Goal: Task Accomplishment & Management: Use online tool/utility

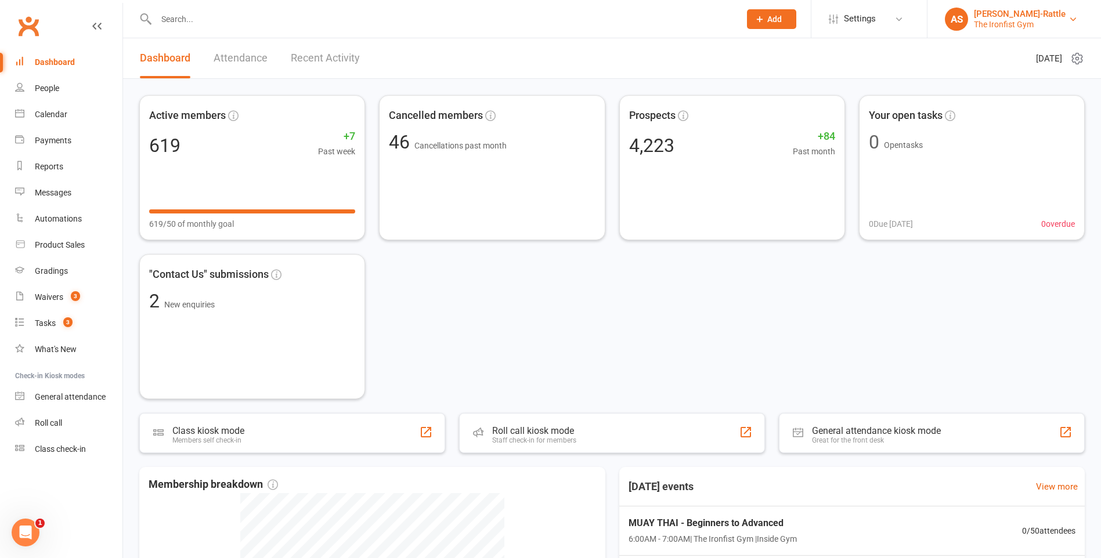
click at [1075, 24] on link "AS Ali Shinohara-Rattle The Ironfist Gym" at bounding box center [1014, 19] width 139 height 23
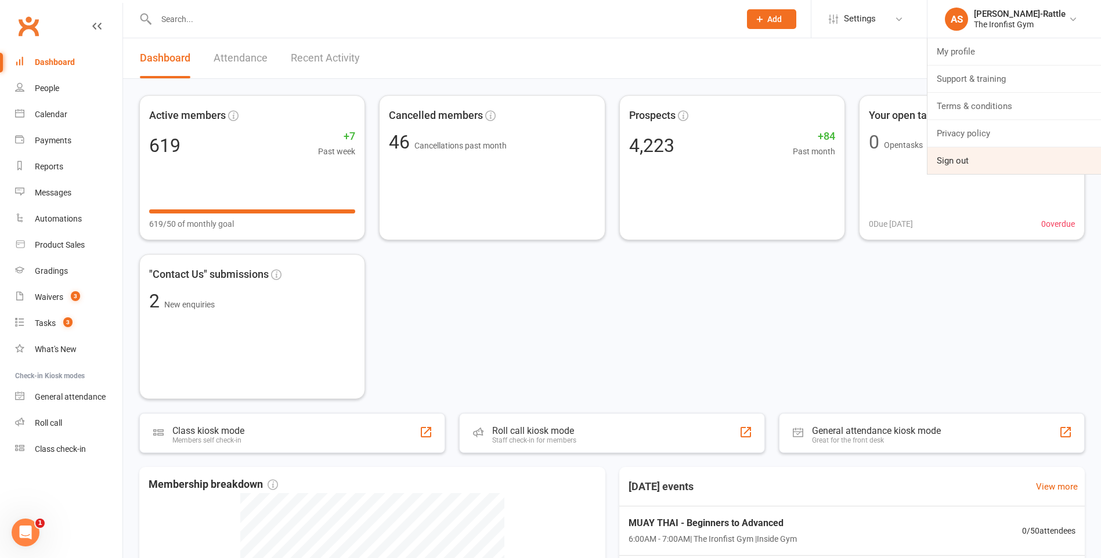
click at [965, 161] on link "Sign out" at bounding box center [1013, 160] width 173 height 27
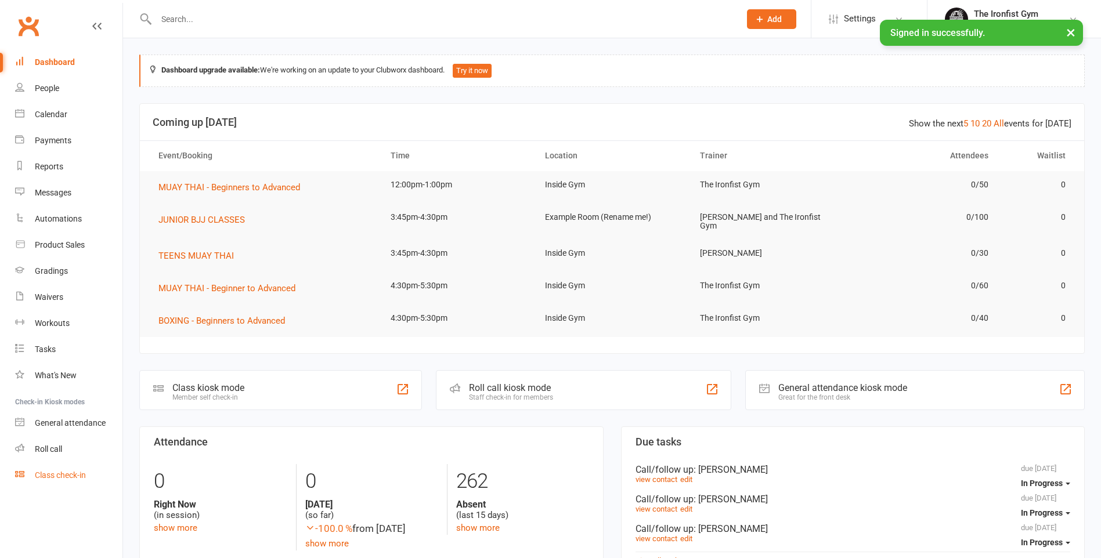
click at [36, 475] on div "Class check-in" at bounding box center [60, 475] width 51 height 9
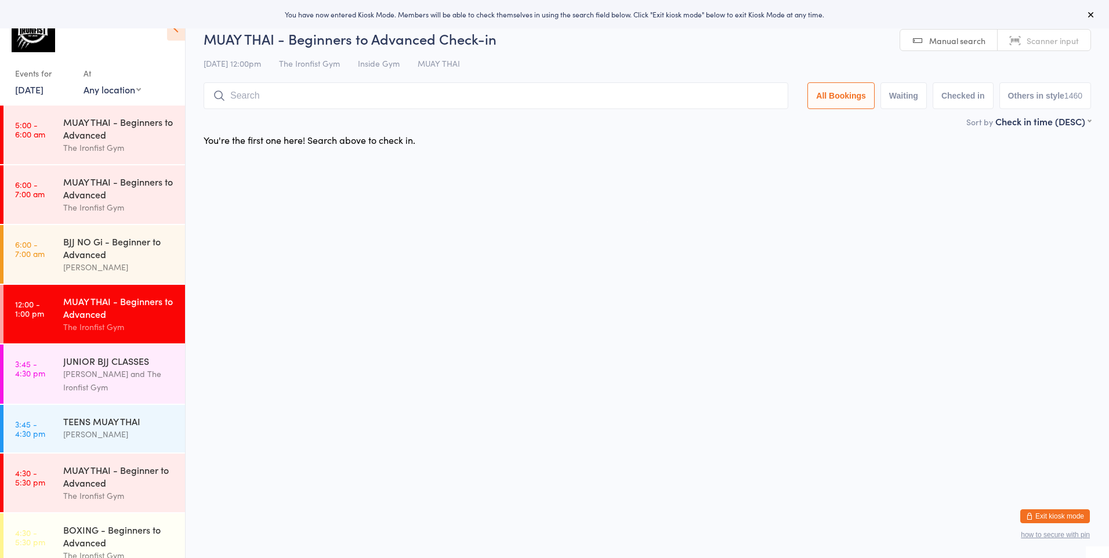
click at [1028, 39] on span "Scanner input" at bounding box center [1053, 41] width 52 height 12
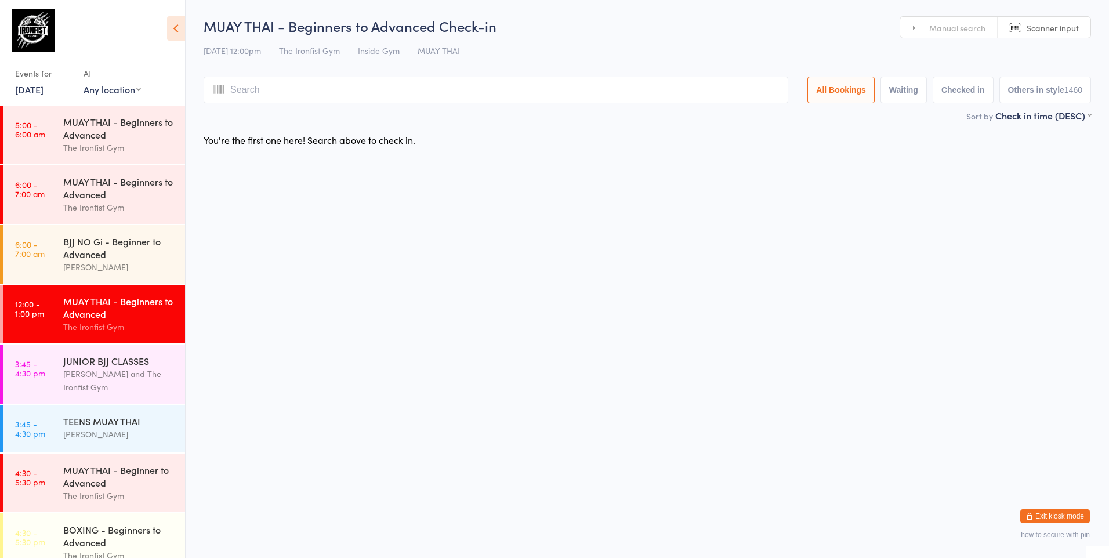
drag, startPoint x: 553, startPoint y: 583, endPoint x: 662, endPoint y: 244, distance: 356.0
click at [663, 244] on html "You have now entered Kiosk Mode. Members will be able to check themselves in us…" at bounding box center [554, 279] width 1109 height 558
click at [126, 129] on div "MUAY THAI - Beginners to Advanced" at bounding box center [119, 128] width 112 height 26
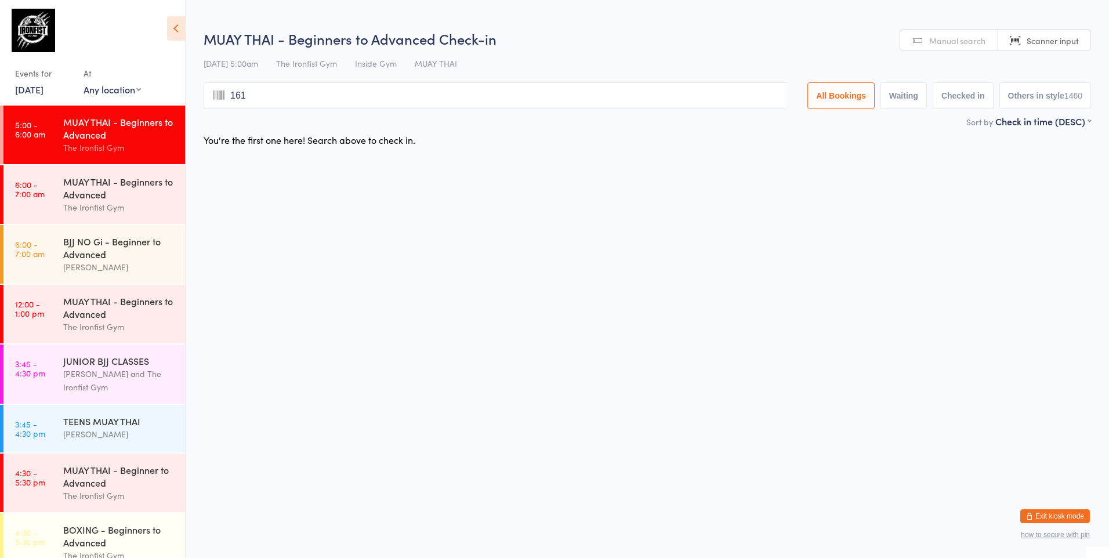
type input "1613"
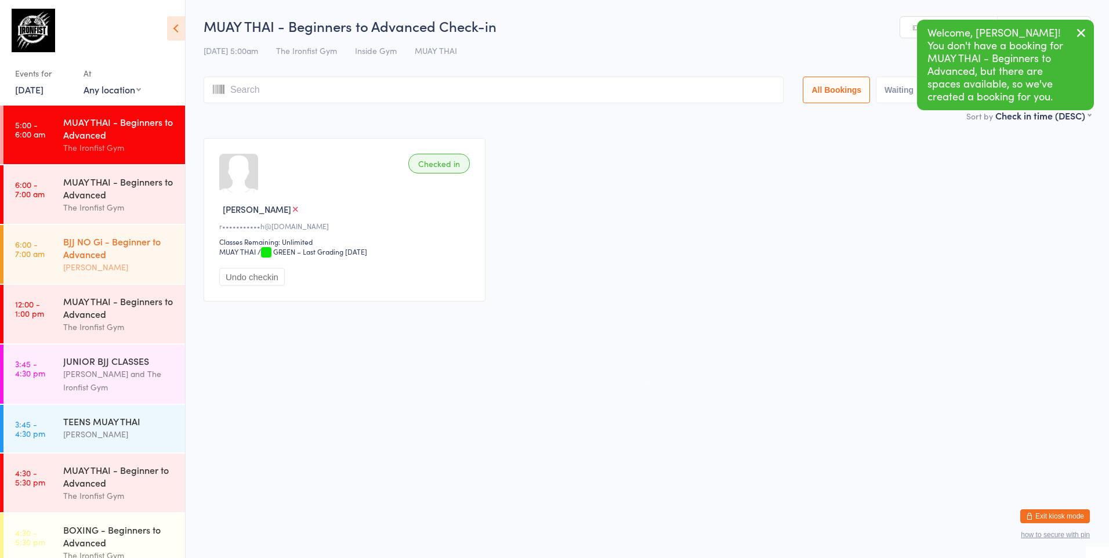
click at [128, 248] on div "BJJ NO Gi - Beginner to Advanced" at bounding box center [119, 248] width 112 height 26
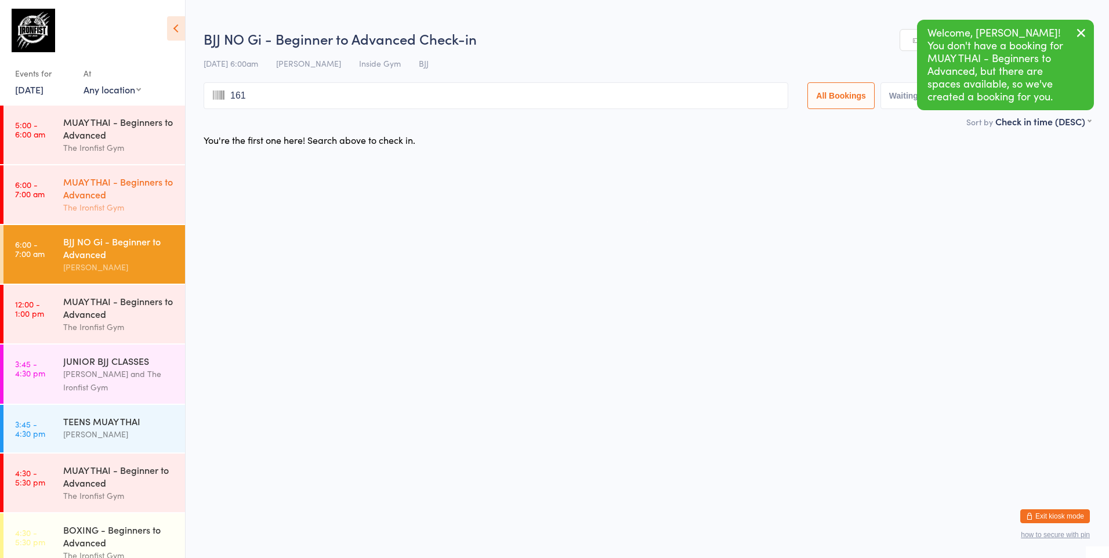
type input "1613"
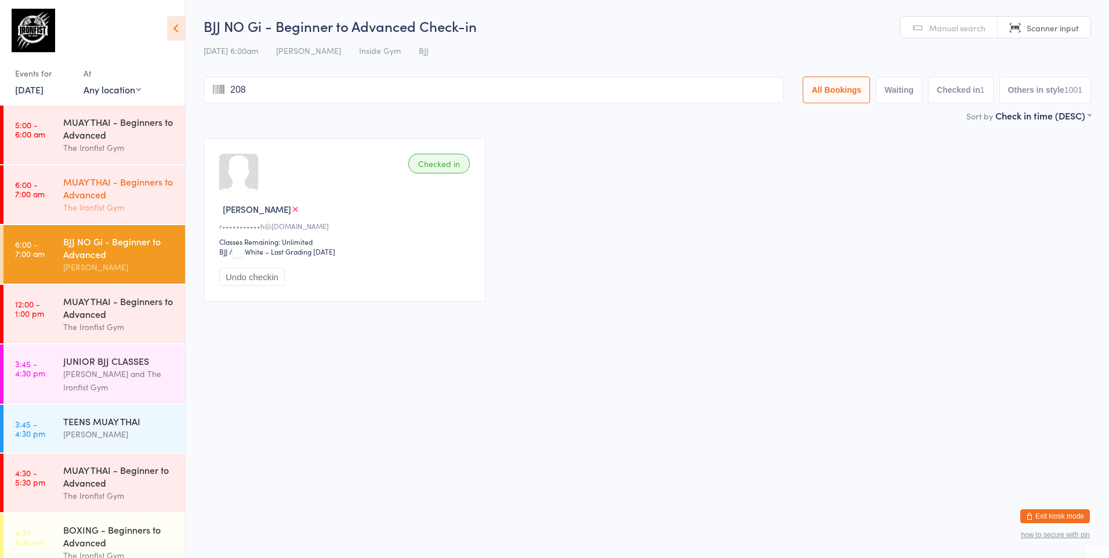
type input "2080"
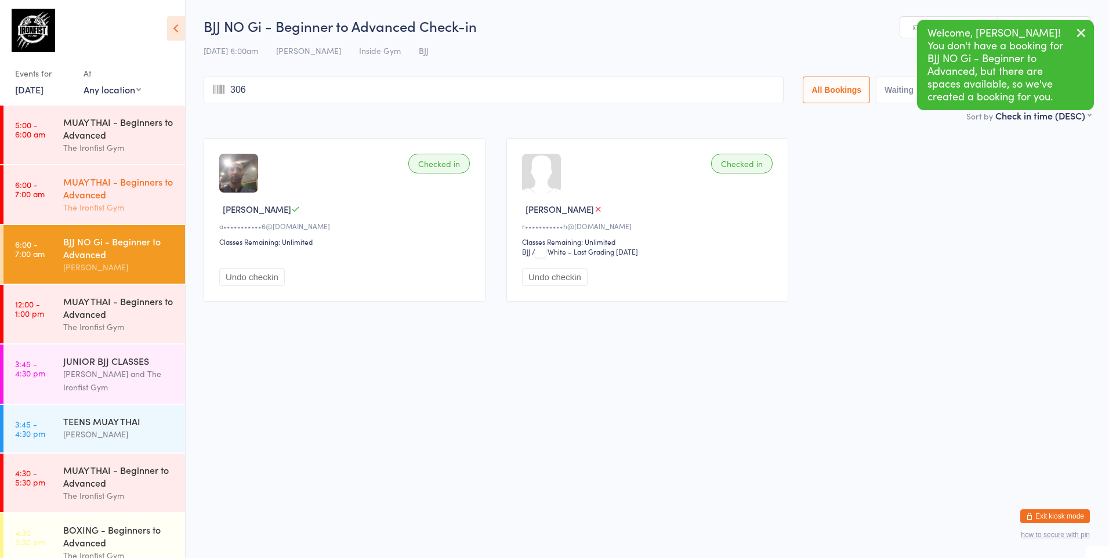
type input "3062"
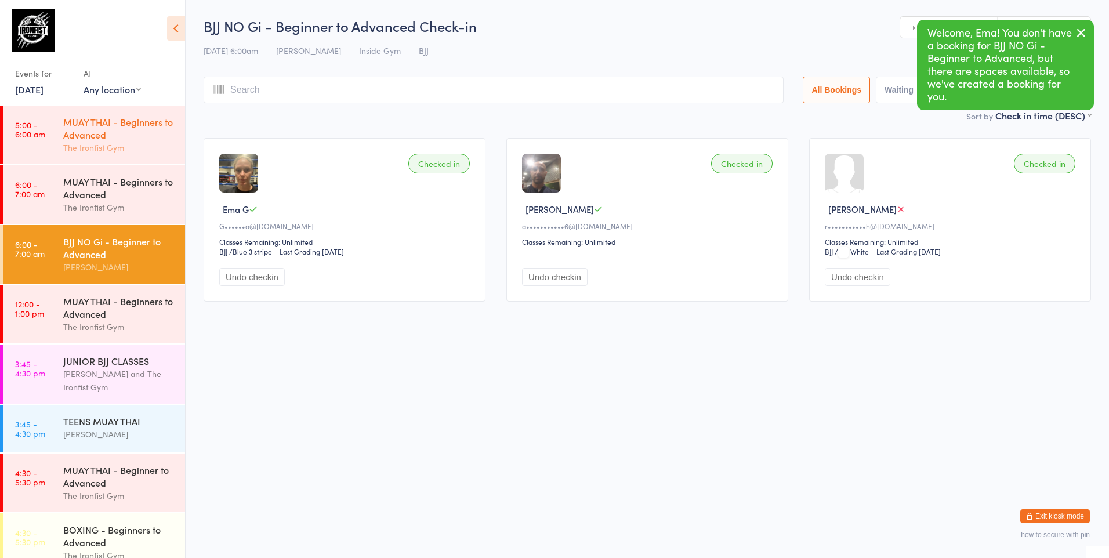
click at [116, 117] on div "MUAY THAI - Beginners to Advanced" at bounding box center [119, 128] width 112 height 26
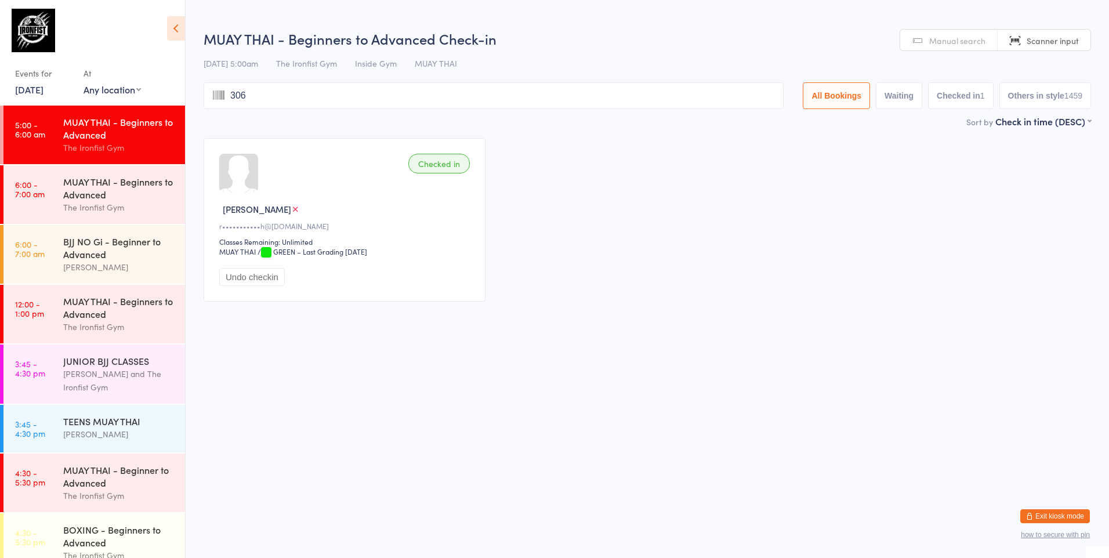
type input "3062"
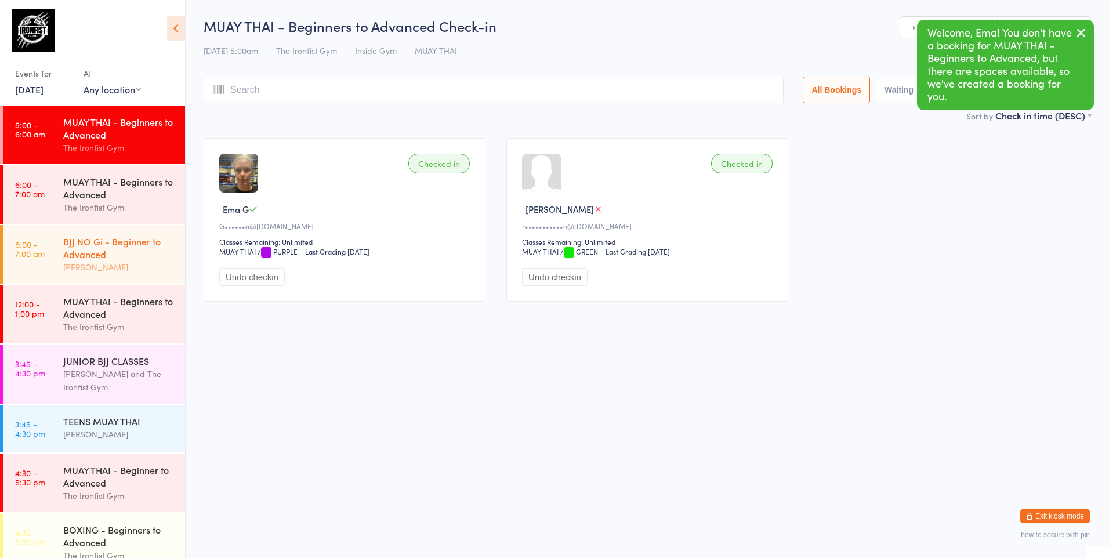
click at [145, 240] on div "BJJ NO Gi - Beginner to Advanced" at bounding box center [119, 248] width 112 height 26
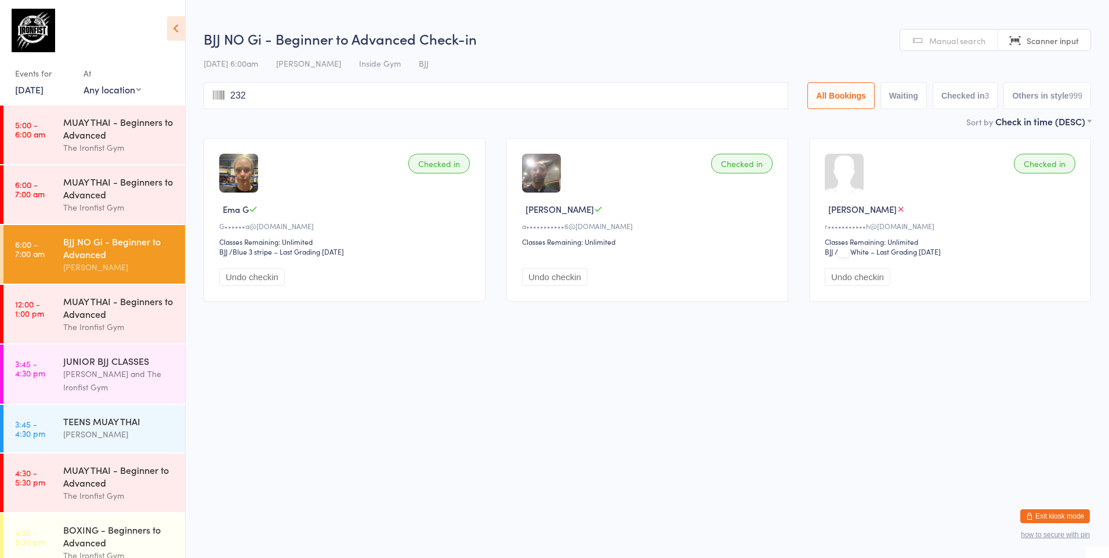
type input "2328"
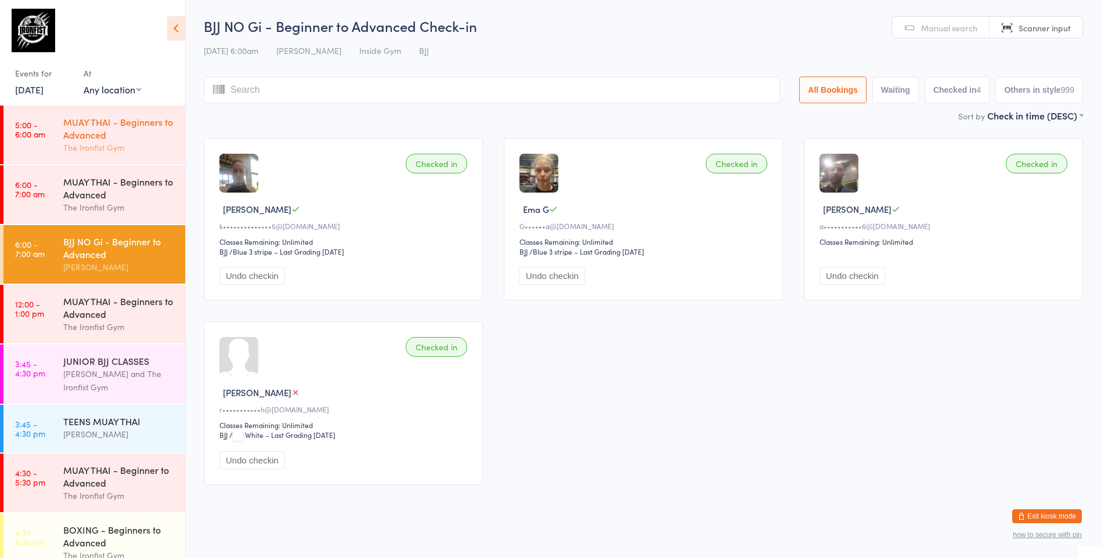
click at [107, 123] on div "MUAY THAI - Beginners to Advanced" at bounding box center [119, 128] width 112 height 26
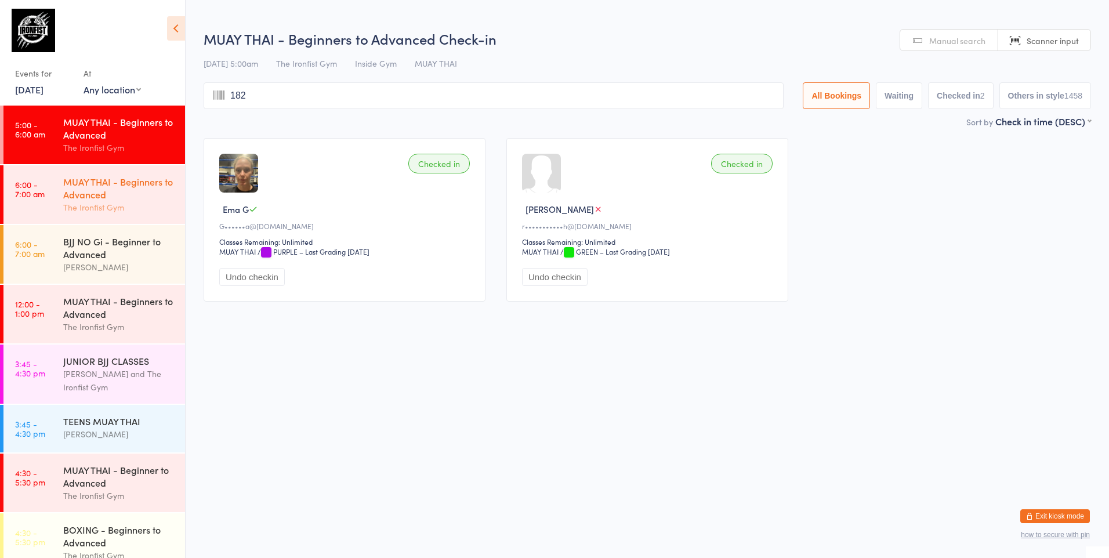
type input "1822"
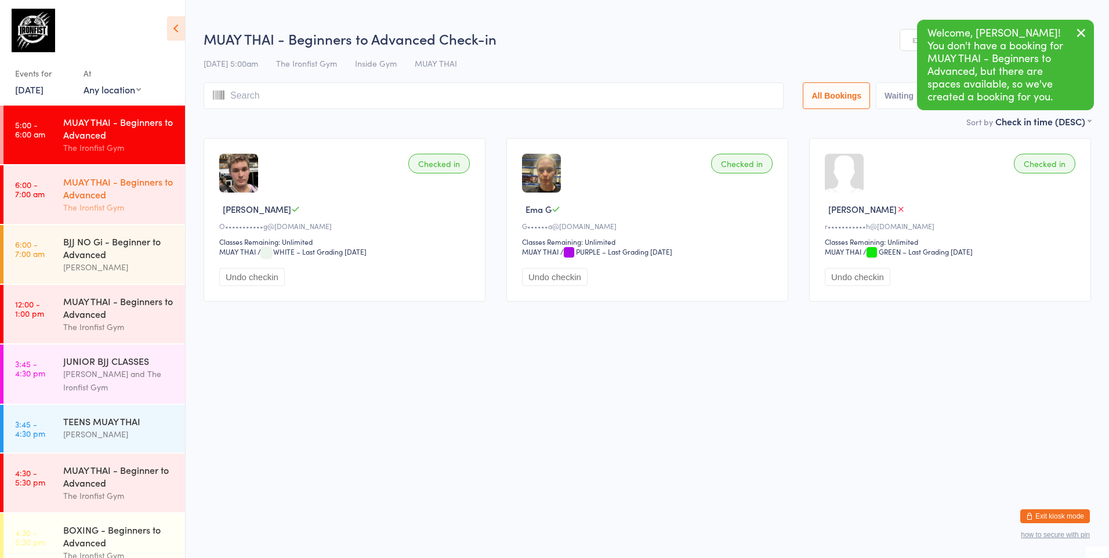
click at [103, 189] on div "MUAY THAI - Beginners to Advanced" at bounding box center [119, 188] width 112 height 26
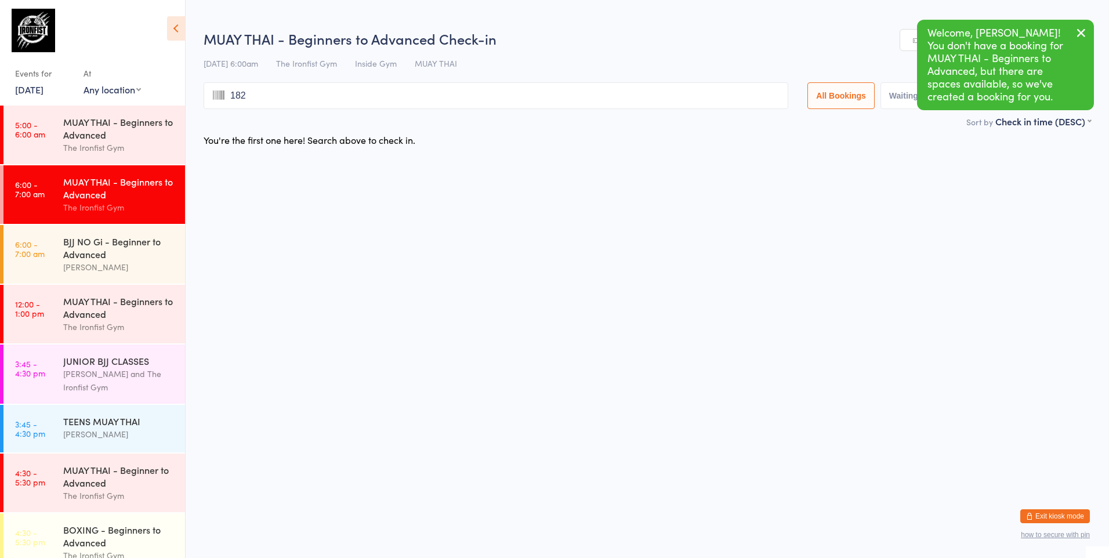
type input "1822"
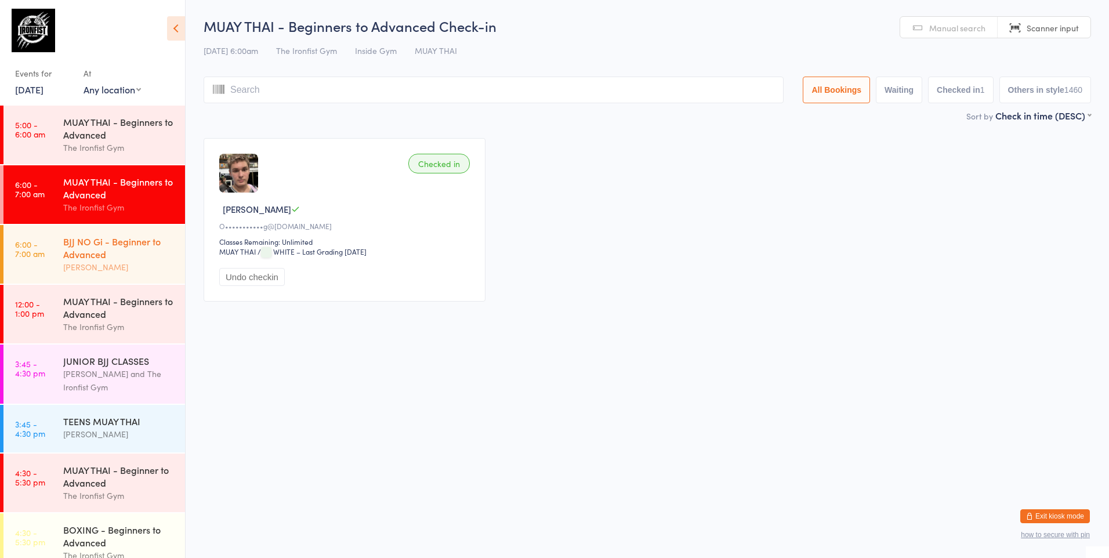
click at [124, 256] on div "BJJ NO Gi - Beginner to Advanced" at bounding box center [119, 248] width 112 height 26
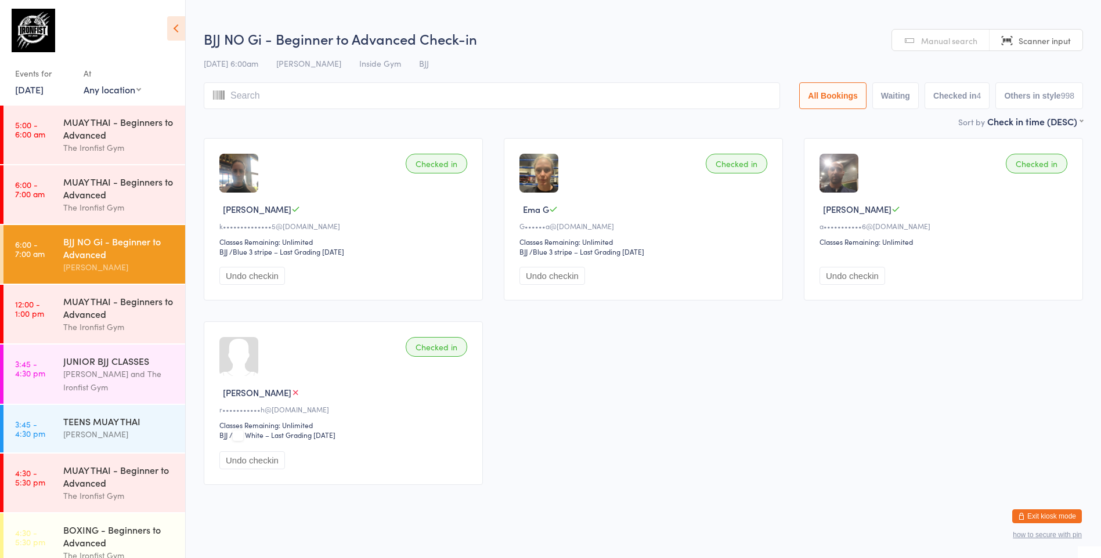
click at [293, 104] on input "search" at bounding box center [492, 95] width 576 height 27
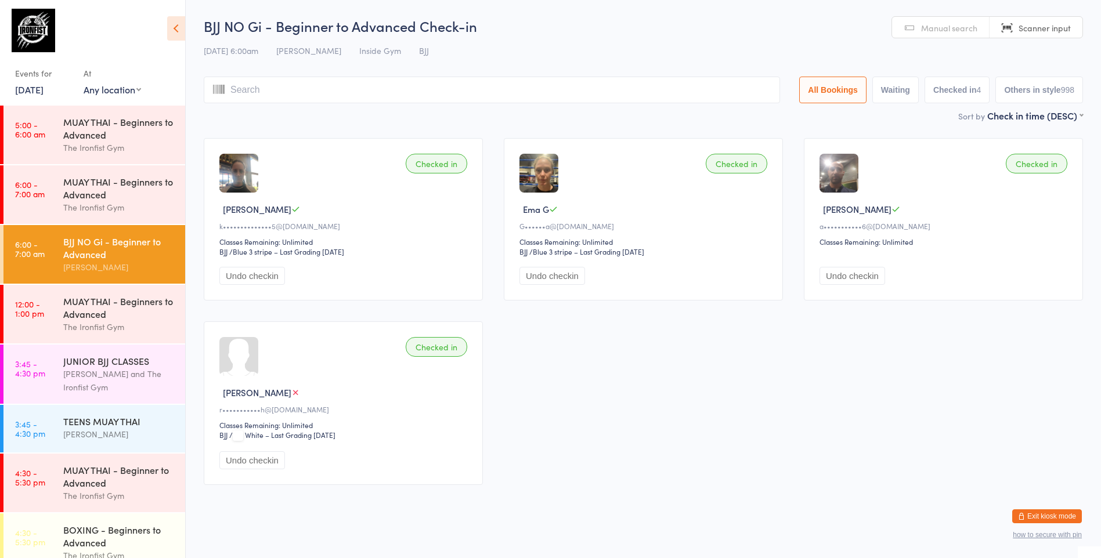
type input "h"
type input "e"
type input "p"
type input "s"
click at [1070, 28] on icon "button" at bounding box center [1073, 33] width 14 height 15
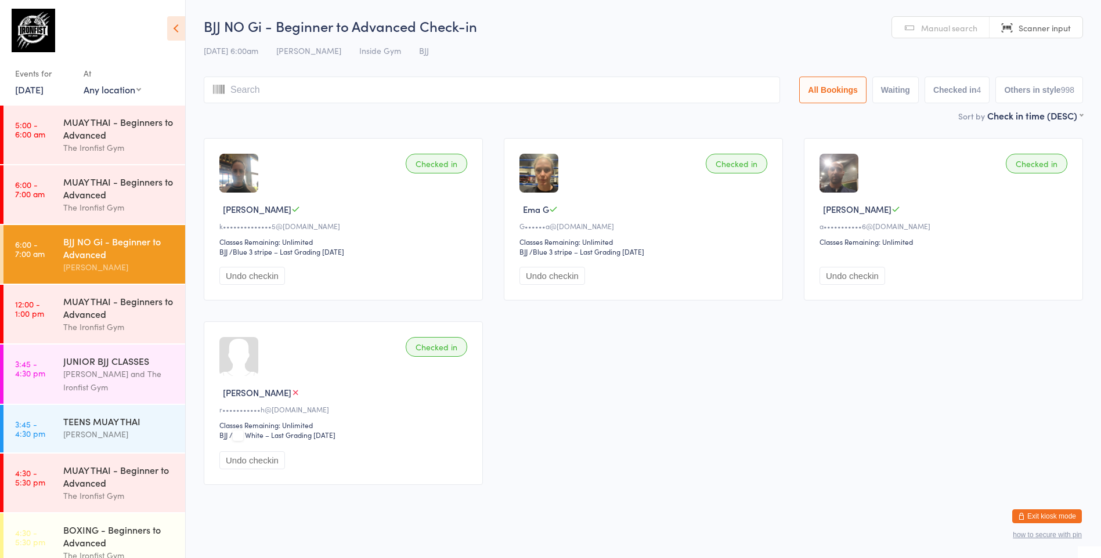
click at [978, 31] on link "Manual search" at bounding box center [940, 28] width 97 height 22
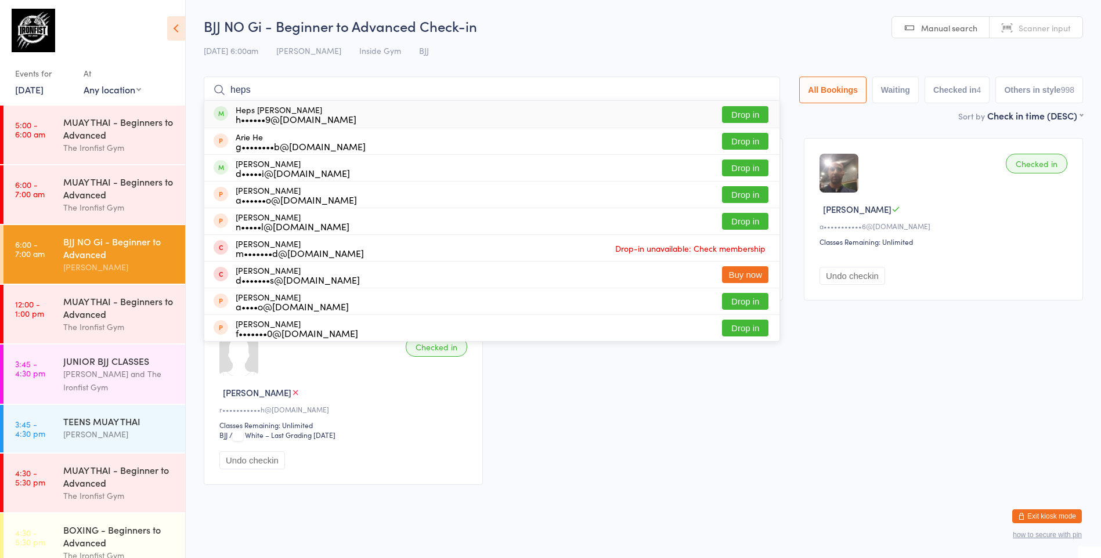
type input "heps"
click at [737, 120] on button "Drop in" at bounding box center [745, 114] width 46 height 17
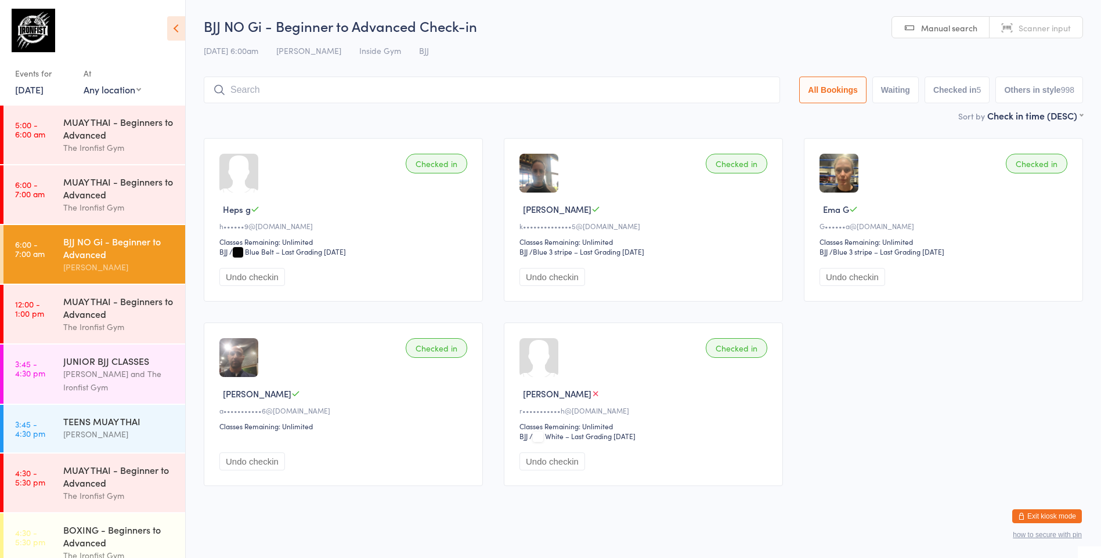
click at [1028, 32] on span "Scanner input" at bounding box center [1044, 28] width 52 height 12
type input "1822"
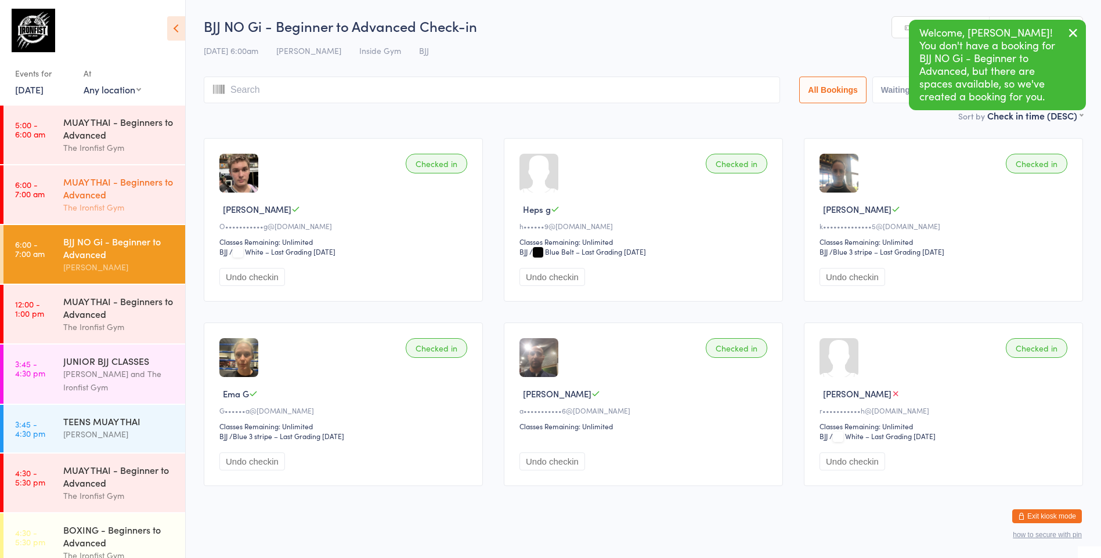
click at [123, 194] on div "MUAY THAI - Beginners to Advanced" at bounding box center [119, 188] width 112 height 26
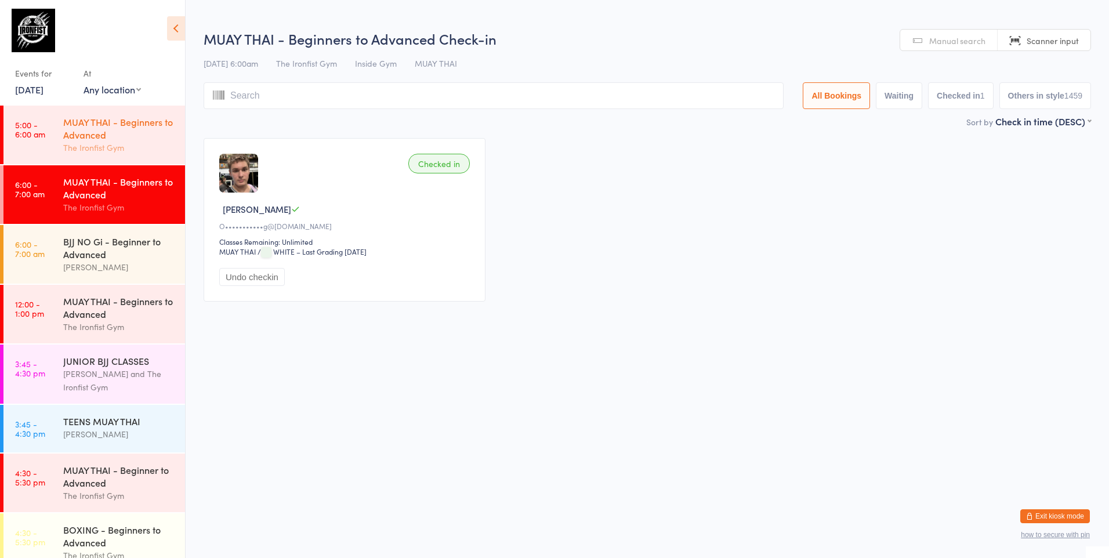
click at [120, 130] on div "MUAY THAI - Beginners to Advanced" at bounding box center [119, 128] width 112 height 26
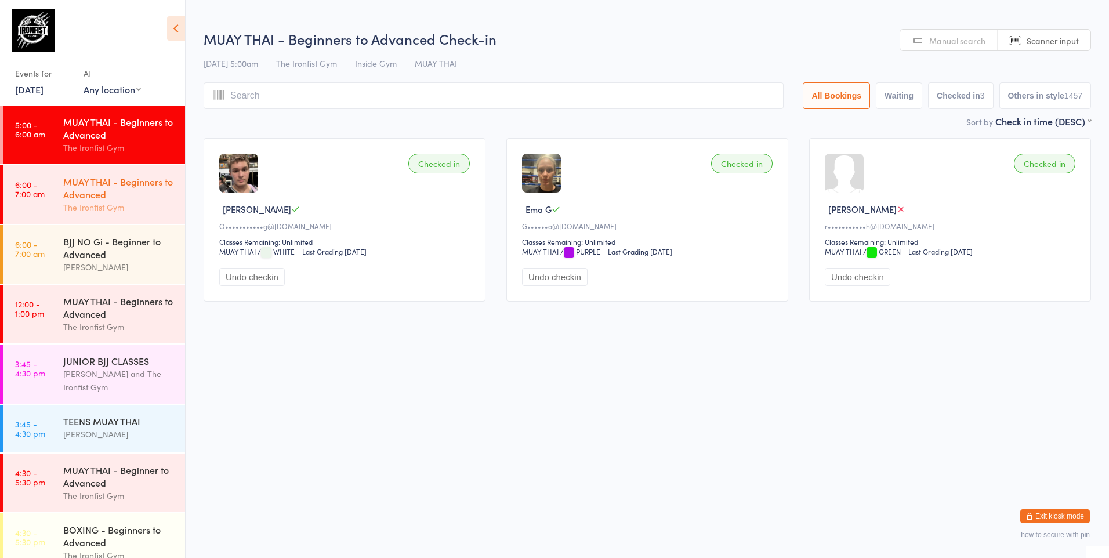
drag, startPoint x: 105, startPoint y: 205, endPoint x: 103, endPoint y: 215, distance: 10.0
click at [105, 205] on div "The Ironfist Gym" at bounding box center [119, 207] width 112 height 13
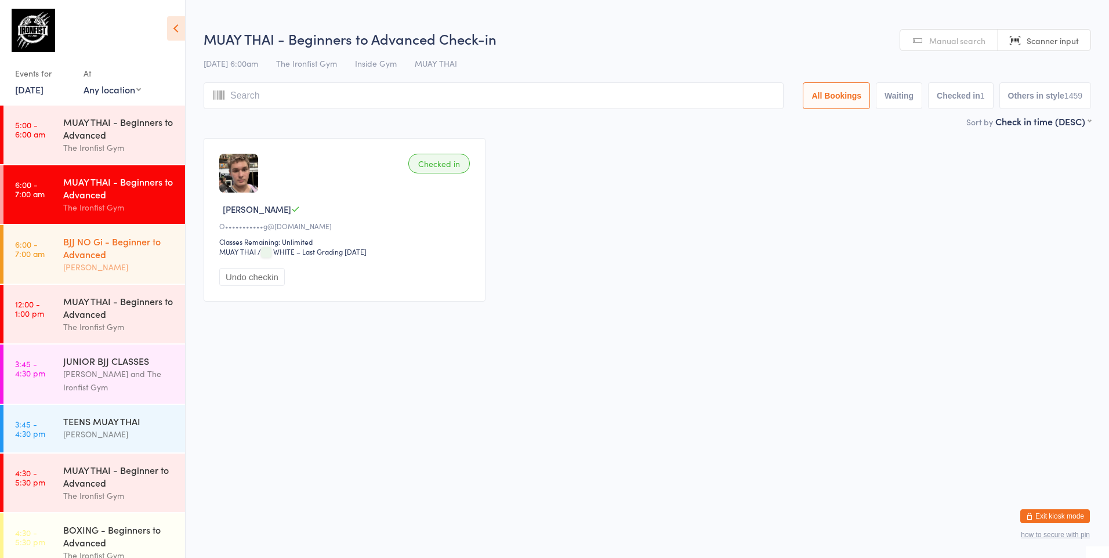
click at [101, 277] on div "BJJ NO Gi - Beginner to Advanced Lianne Bell" at bounding box center [124, 254] width 122 height 59
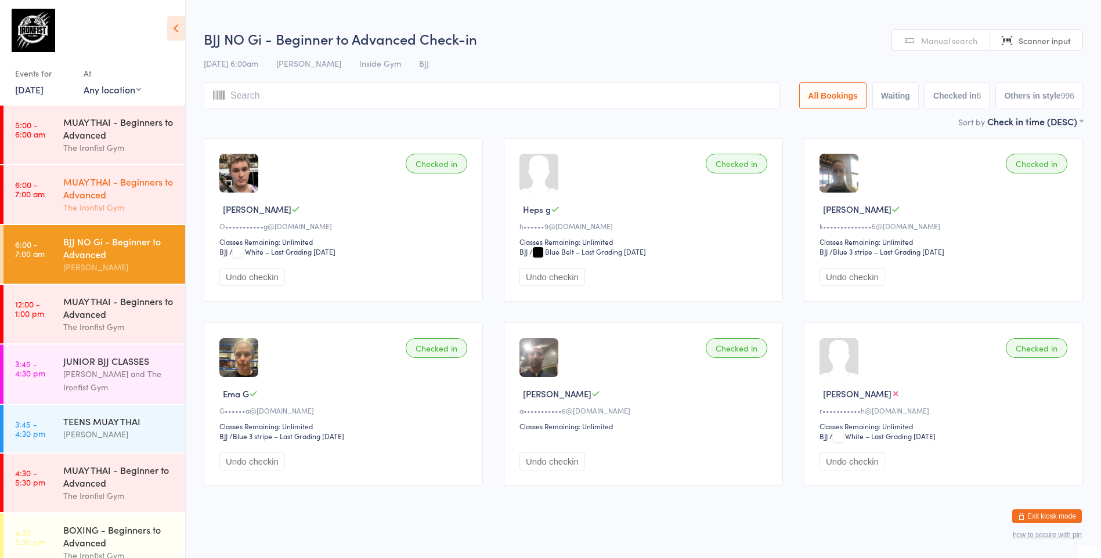
click at [91, 194] on div "MUAY THAI - Beginners to Advanced" at bounding box center [119, 188] width 112 height 26
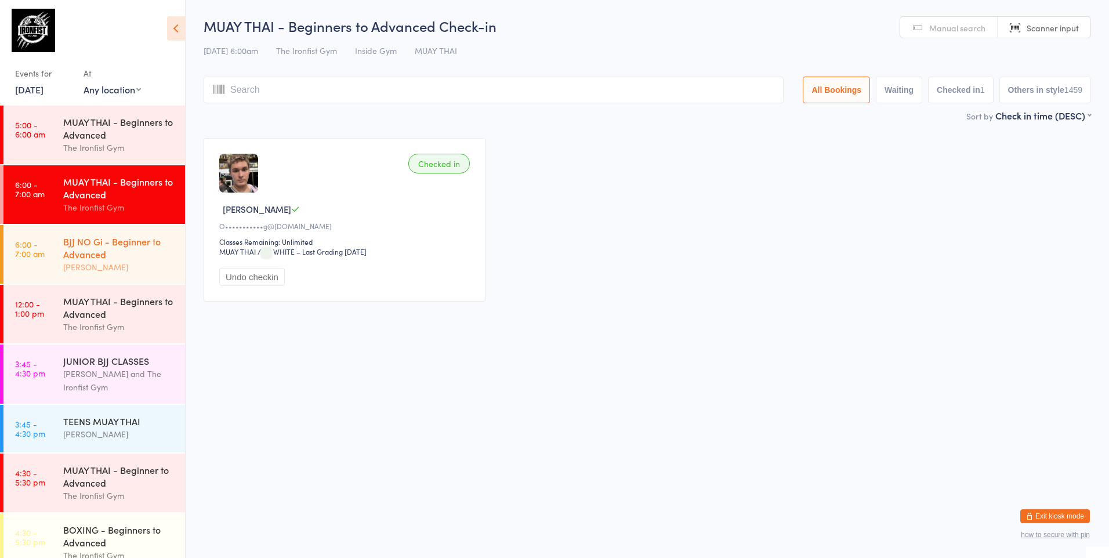
click at [82, 272] on div "[PERSON_NAME]" at bounding box center [119, 267] width 112 height 13
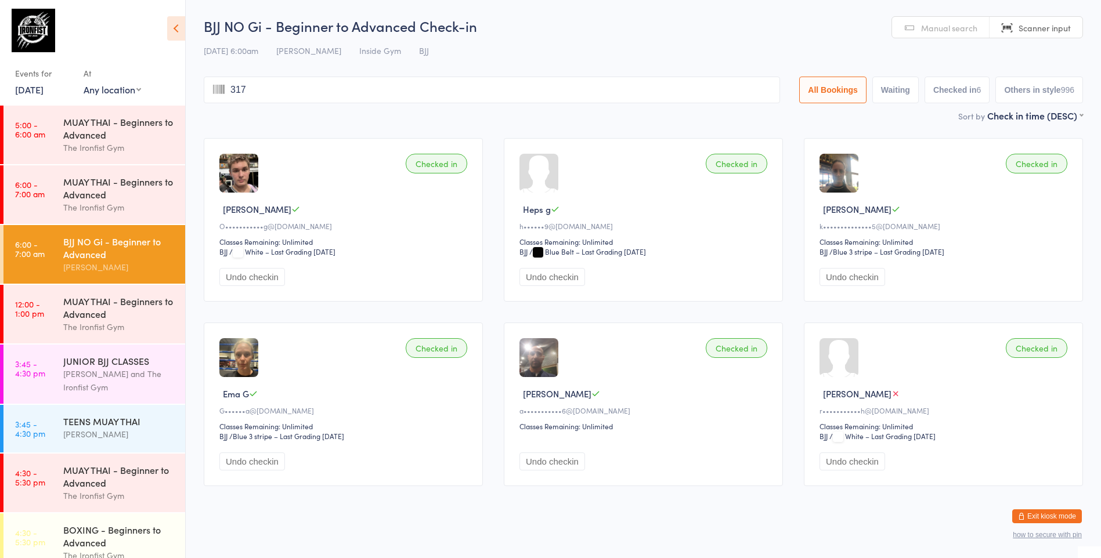
type input "3173"
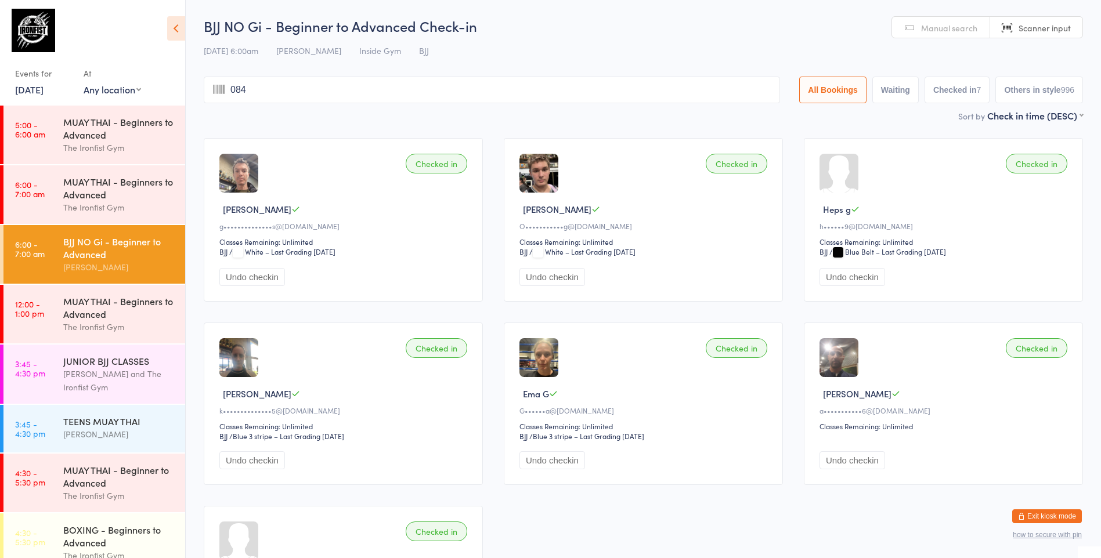
type input "0845"
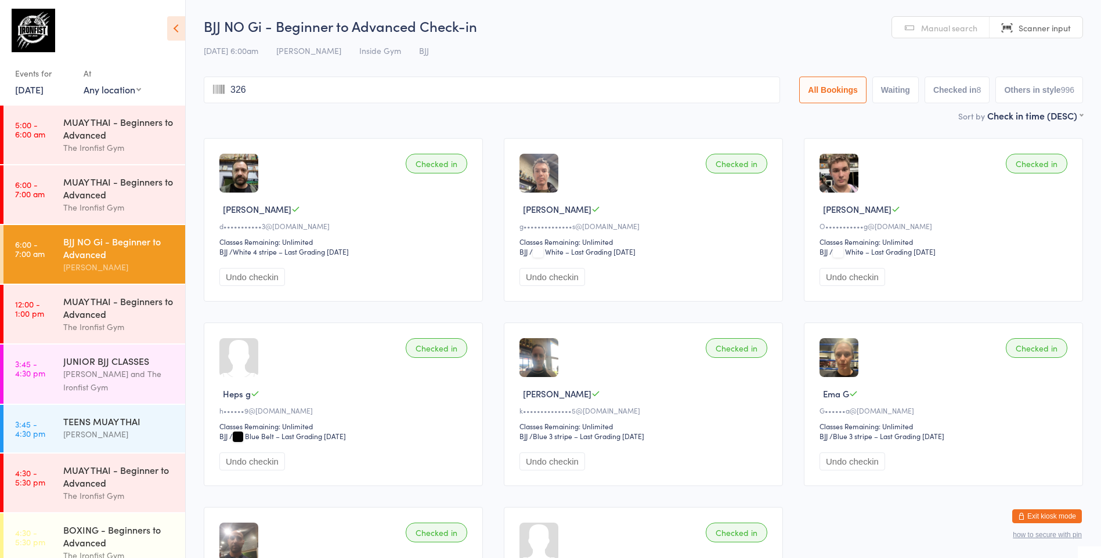
type input "3267"
